Goal: Communication & Community: Answer question/provide support

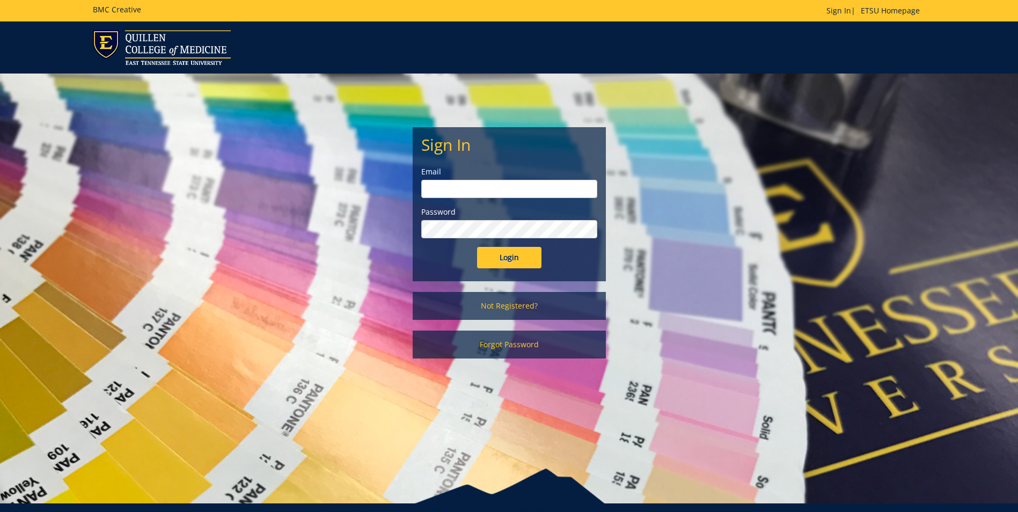
click at [467, 198] on form "Sign In Email Password Login" at bounding box center [509, 202] width 176 height 133
click at [466, 186] on input "email" at bounding box center [509, 189] width 176 height 18
type input "[EMAIL_ADDRESS][DOMAIN_NAME]"
click at [477, 247] on input "Login" at bounding box center [509, 257] width 64 height 21
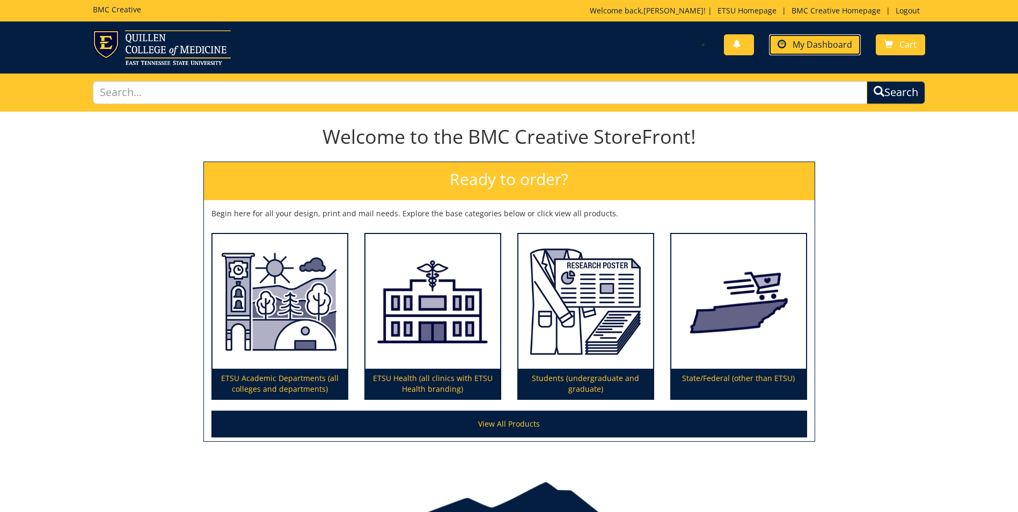
click at [827, 41] on span "My Dashboard" at bounding box center [823, 45] width 60 height 12
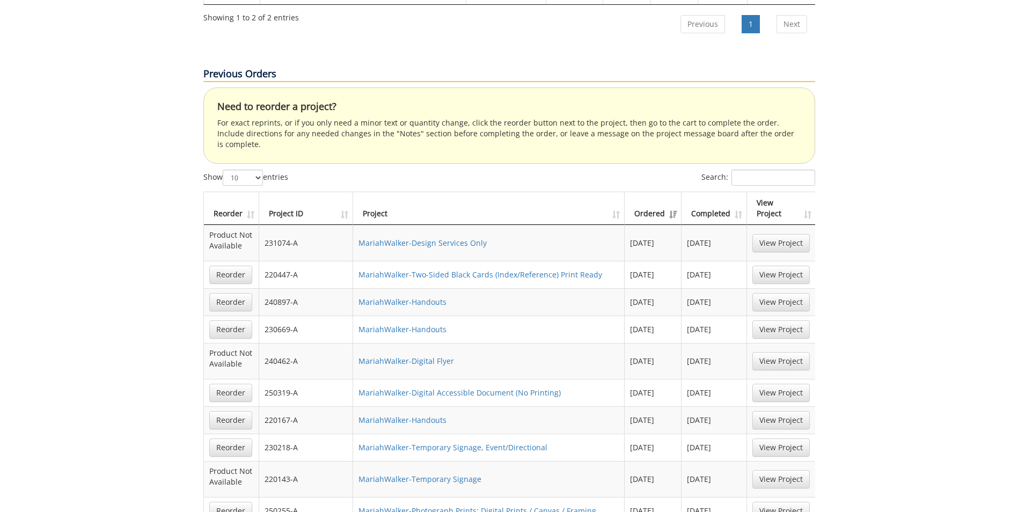
scroll to position [698, 0]
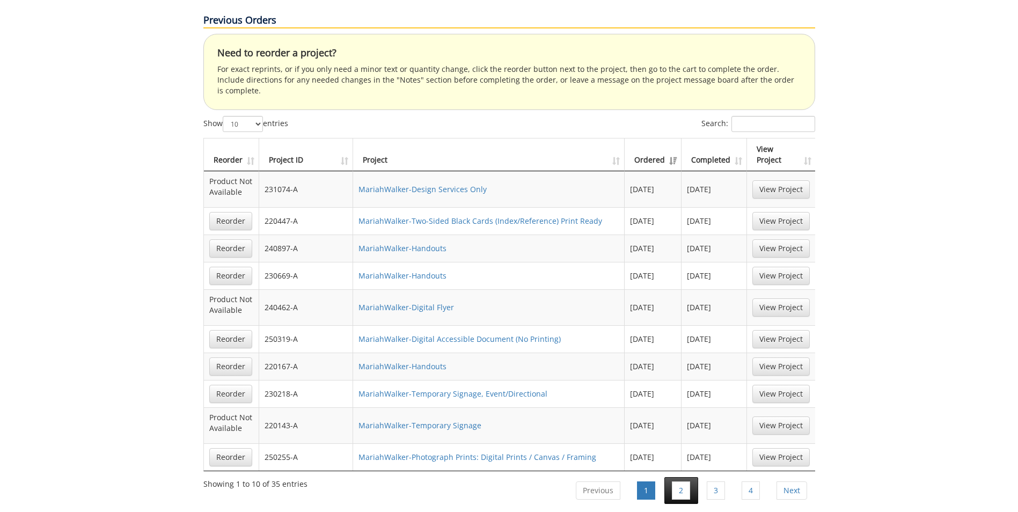
click at [691, 477] on li "2" at bounding box center [681, 490] width 34 height 27
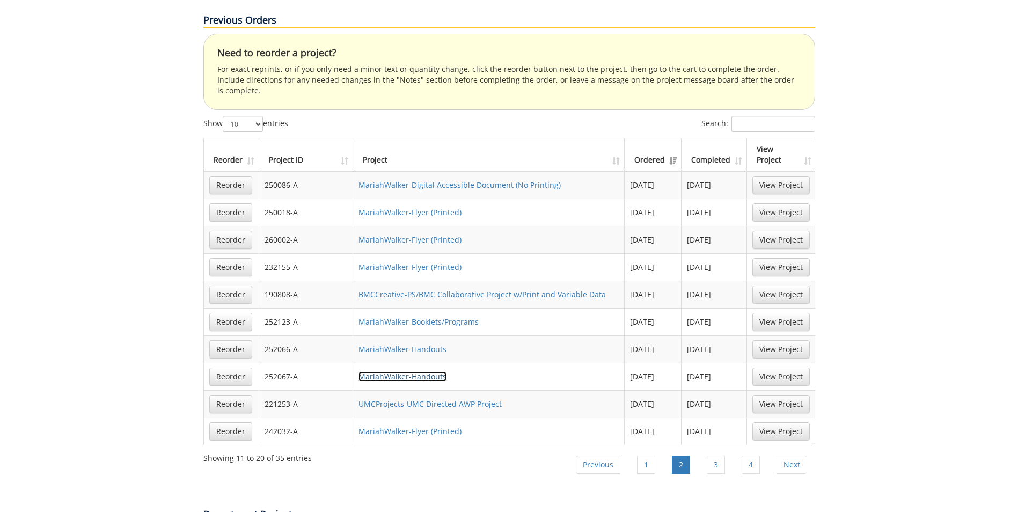
click at [416, 371] on link "MariahWalker-Handouts" at bounding box center [403, 376] width 88 height 10
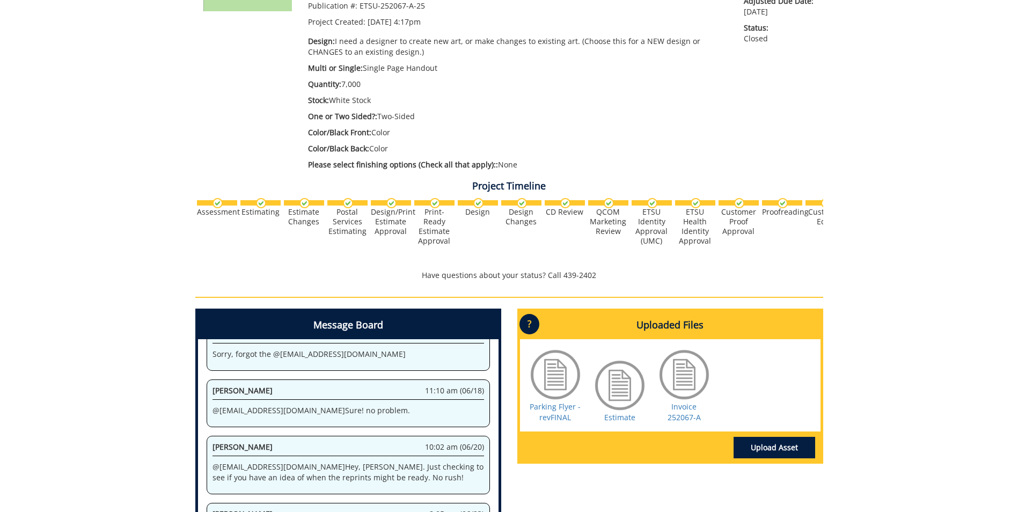
scroll to position [268, 0]
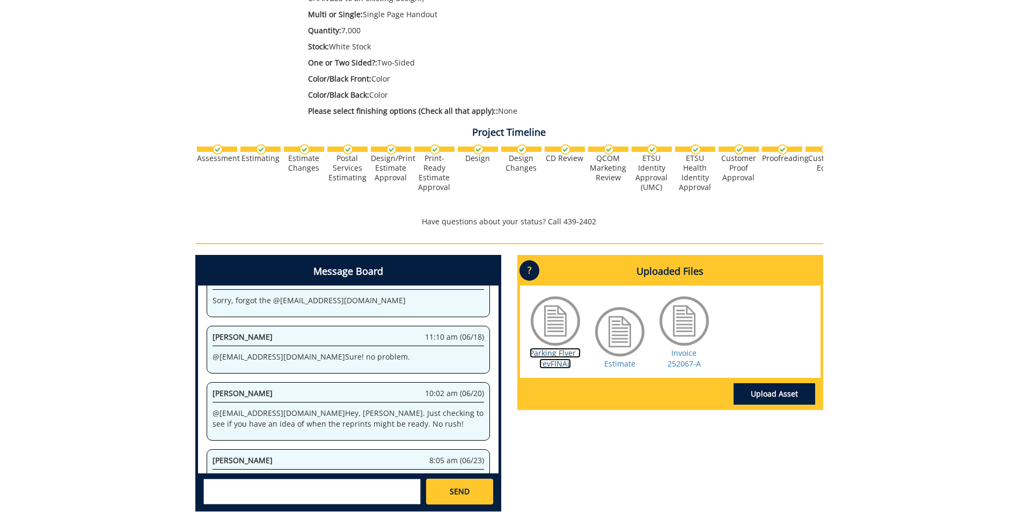
click at [555, 353] on link "Parking Flyer -revFINAL" at bounding box center [555, 358] width 51 height 21
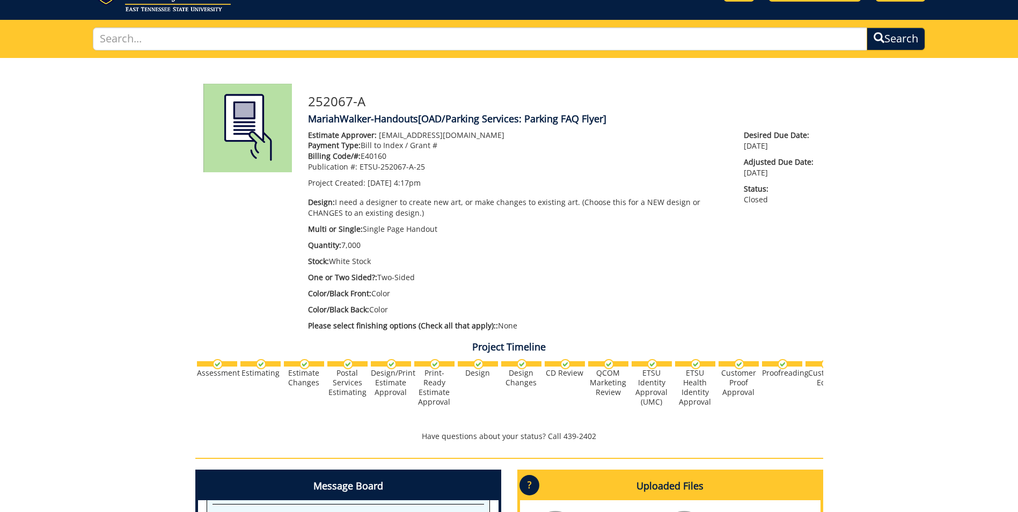
scroll to position [0, 0]
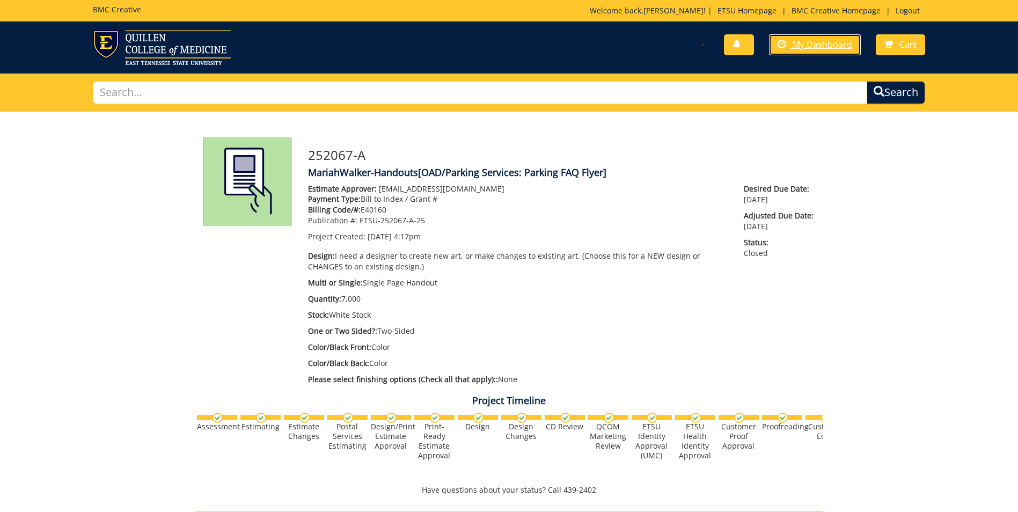
drag, startPoint x: 809, startPoint y: 46, endPoint x: 807, endPoint y: 65, distance: 18.9
click at [809, 46] on span "My Dashboard" at bounding box center [823, 45] width 60 height 12
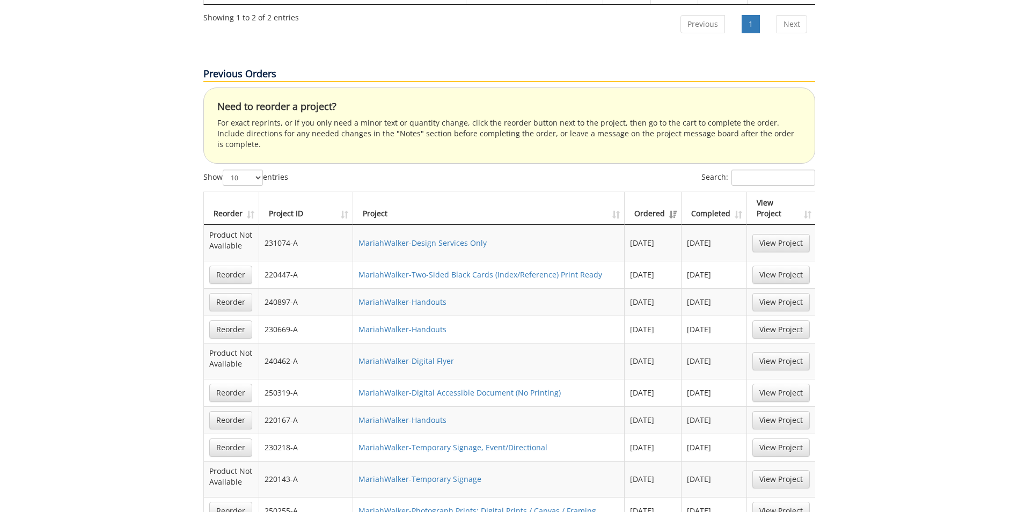
scroll to position [698, 0]
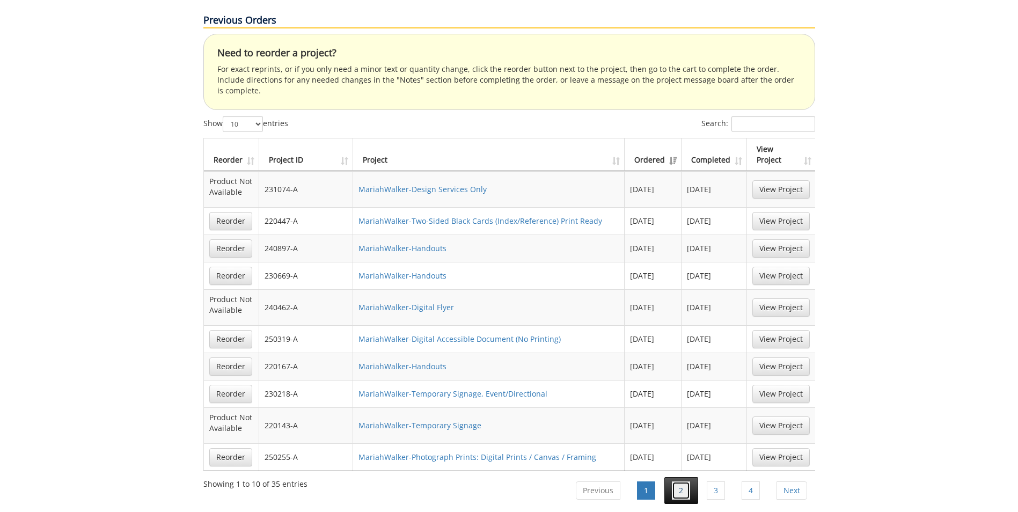
click at [678, 481] on link "2" at bounding box center [681, 490] width 18 height 18
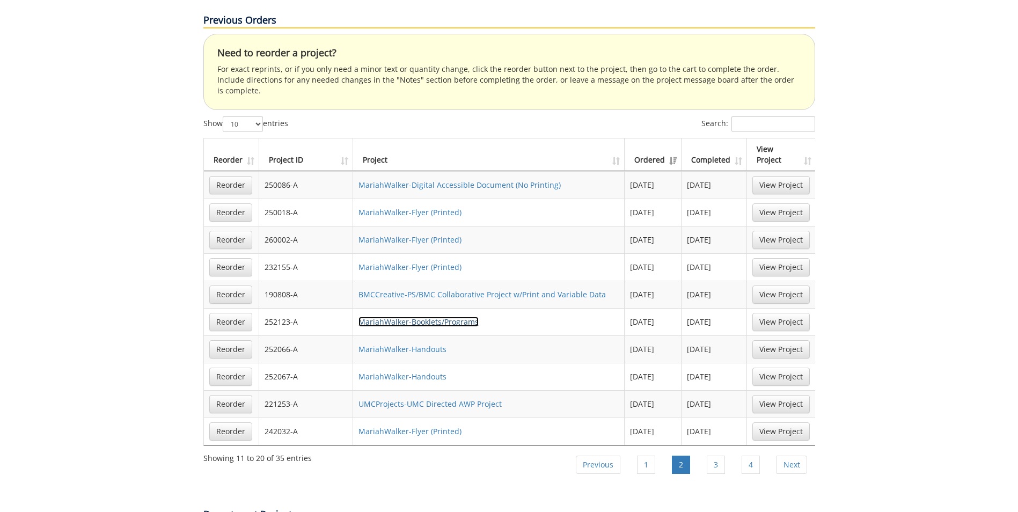
click at [470, 317] on link "MariahWalker-Booklets/Programs" at bounding box center [419, 322] width 120 height 10
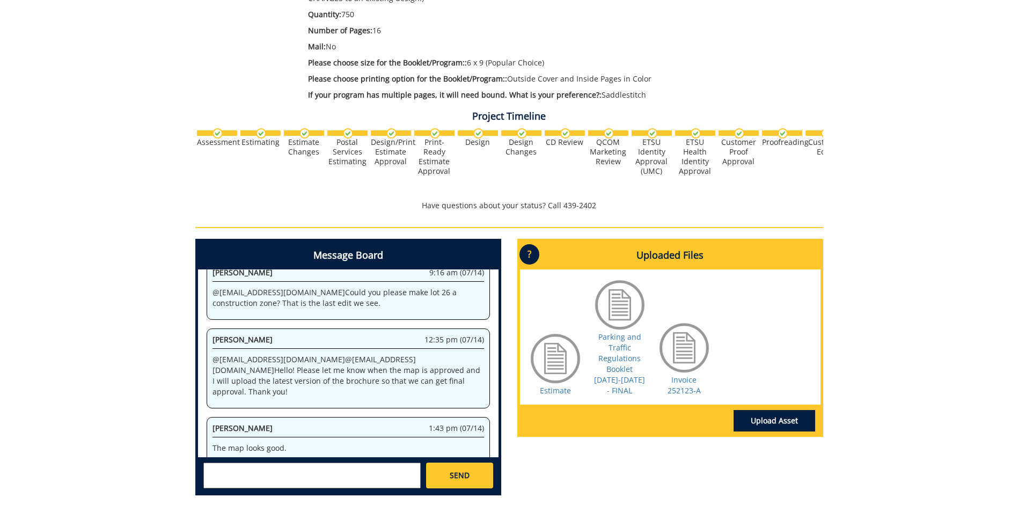
scroll to position [1812, 0]
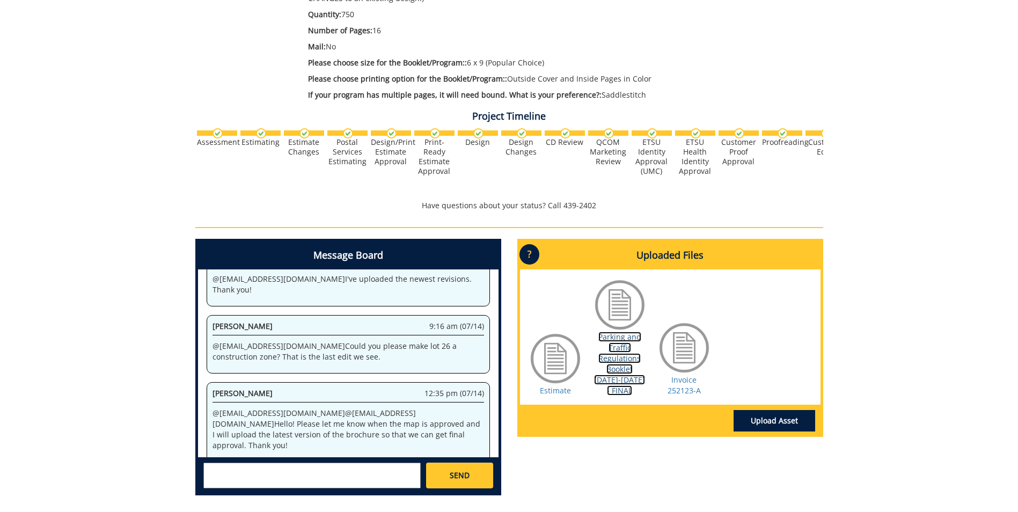
click at [637, 369] on link "Parking and Traffic Regulations Booklet 2025-2026 - FINAL" at bounding box center [619, 364] width 51 height 64
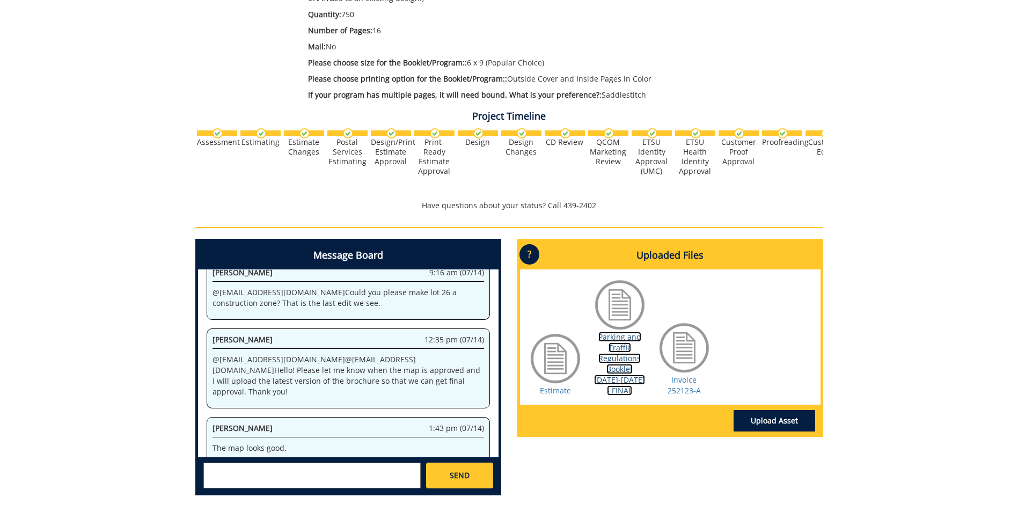
scroll to position [2027, 0]
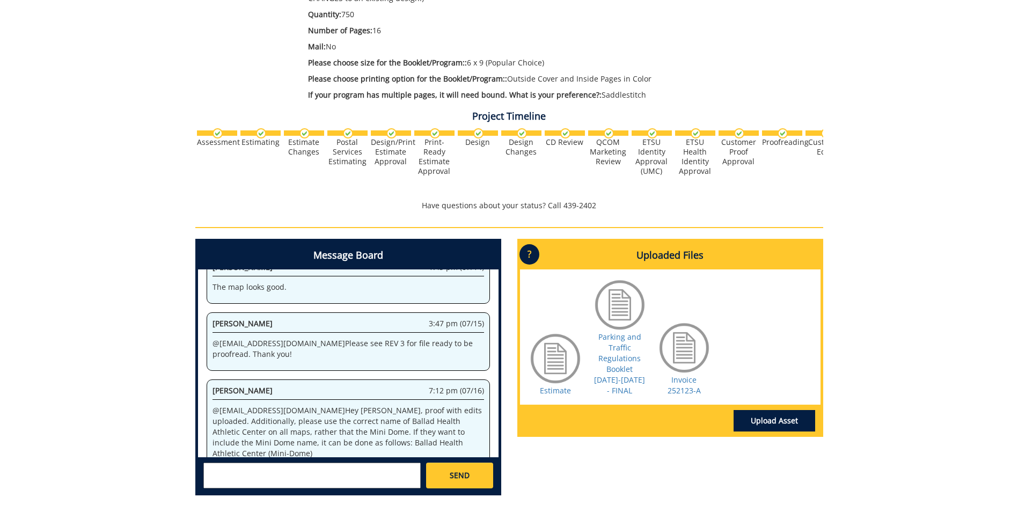
click at [278, 472] on textarea at bounding box center [311, 476] width 217 height 26
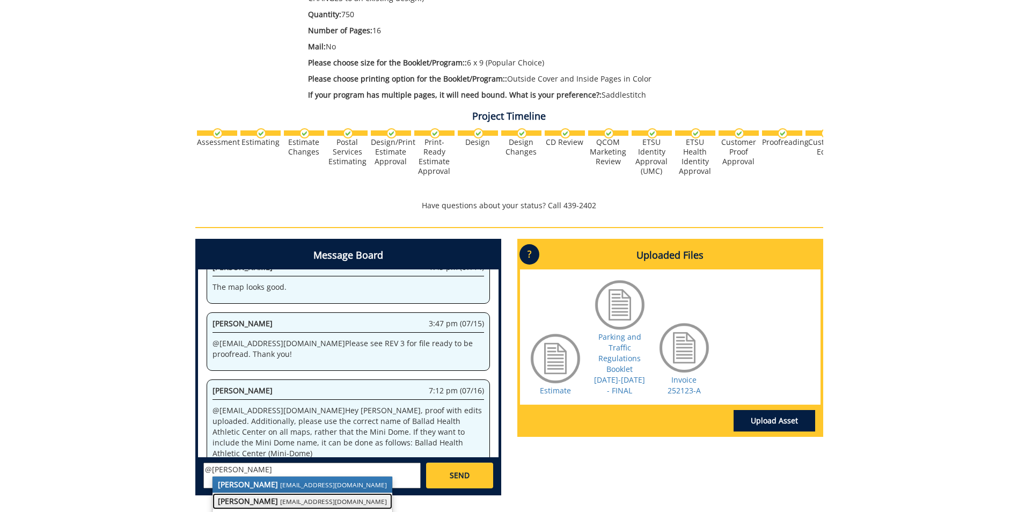
click at [281, 498] on small "lucasrf@etsu.edu" at bounding box center [333, 501] width 107 height 9
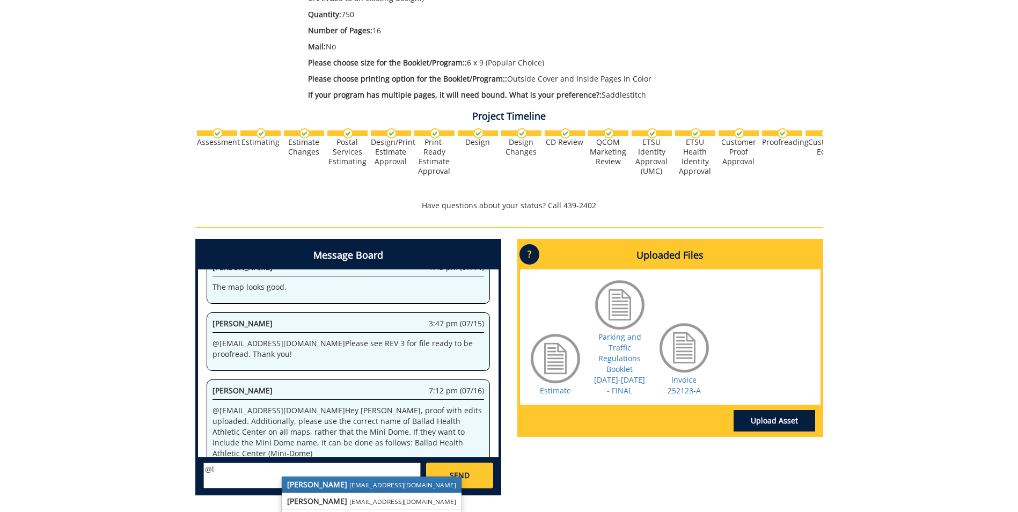
type textarea "@"
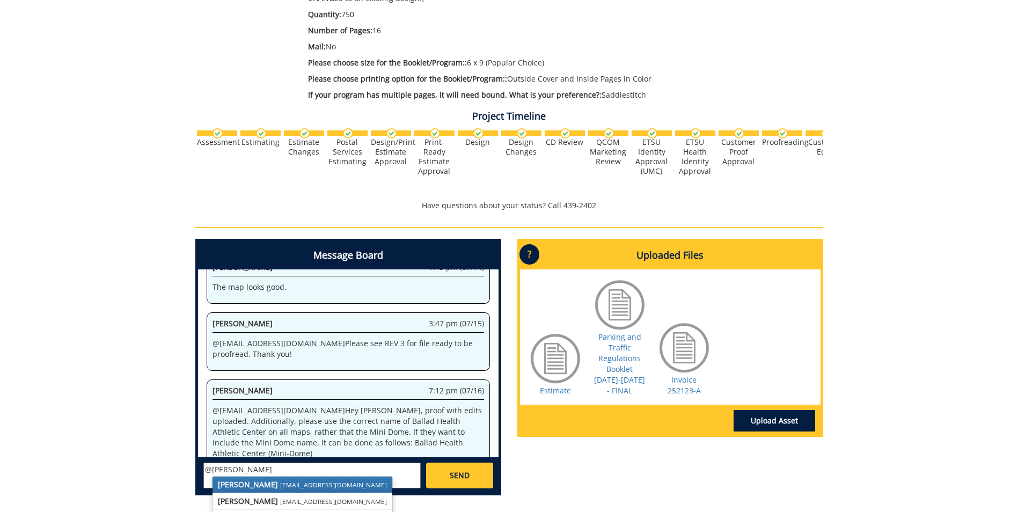
click at [286, 484] on small "conleyga@etsu.edu" at bounding box center [333, 484] width 107 height 9
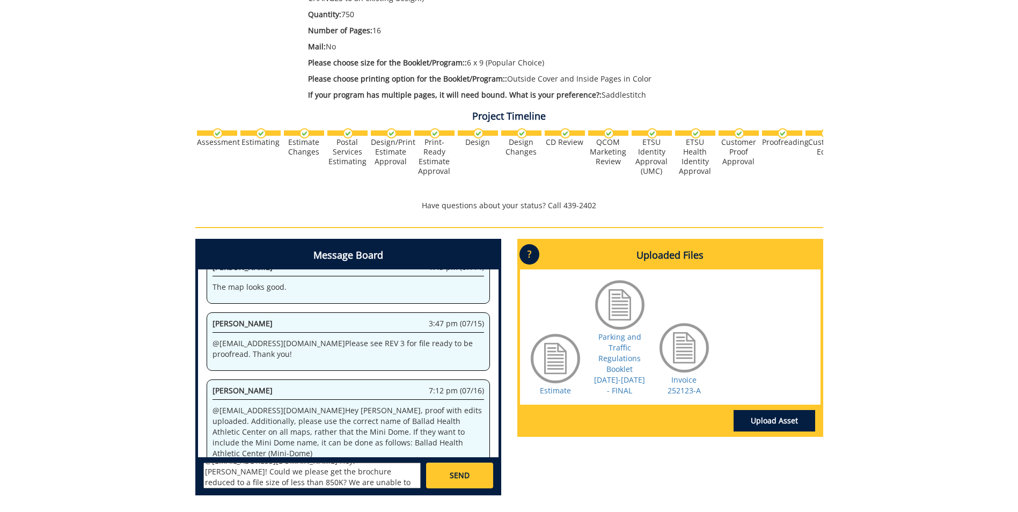
scroll to position [19, 0]
type textarea "@conleyga@etsu.edu Hey, Fred! Could we please get the brochure reduced to a fil…"
click at [448, 473] on link "SEND" at bounding box center [459, 476] width 67 height 26
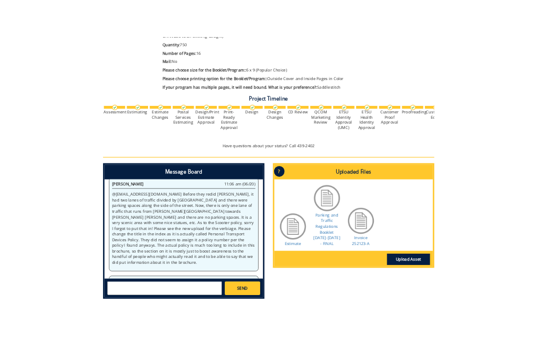
scroll to position [536259, 0]
